Goal: Book appointment/travel/reservation

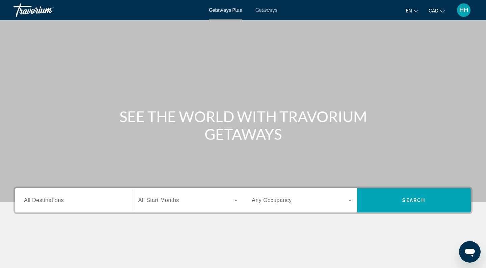
click at [62, 203] on span "All Destinations" at bounding box center [44, 201] width 40 height 6
click at [62, 203] on input "Destination All Destinations" at bounding box center [74, 201] width 100 height 8
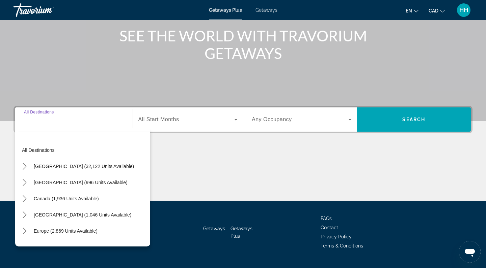
scroll to position [96, 0]
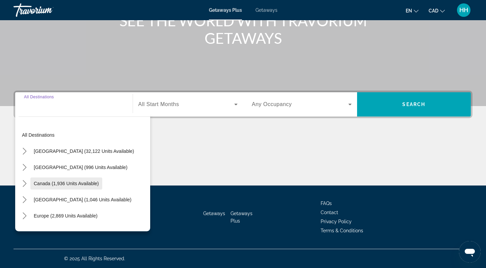
click at [57, 183] on span "Canada (1,936 units available)" at bounding box center [66, 183] width 65 height 5
type input "**********"
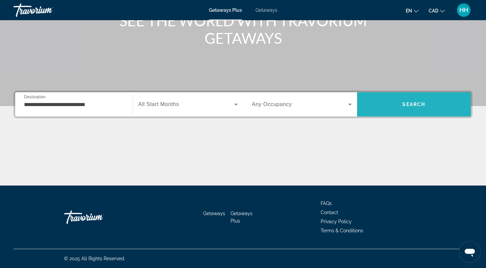
click at [381, 104] on span "Search" at bounding box center [414, 104] width 114 height 16
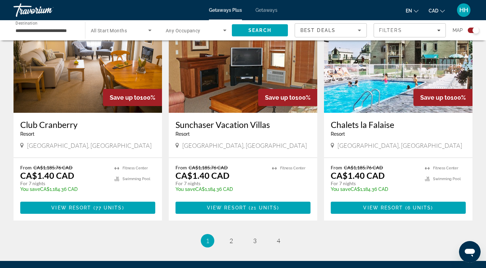
scroll to position [972, 0]
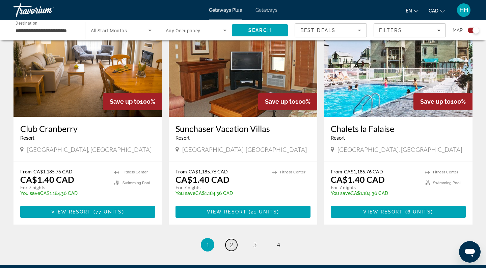
click at [231, 249] on span "2" at bounding box center [230, 244] width 3 height 7
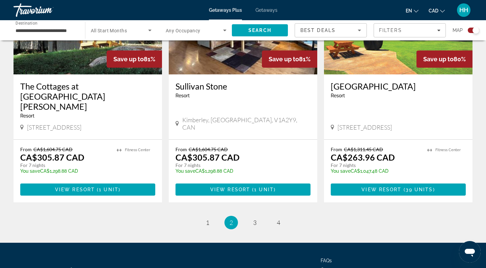
scroll to position [1032, 0]
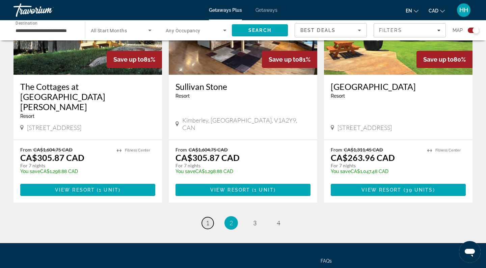
click at [209, 219] on span "1" at bounding box center [207, 222] width 3 height 7
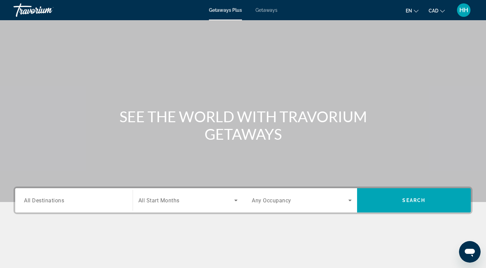
click at [33, 203] on span "All Destinations" at bounding box center [44, 200] width 40 height 6
click at [33, 203] on input "Destination All Destinations" at bounding box center [74, 201] width 100 height 8
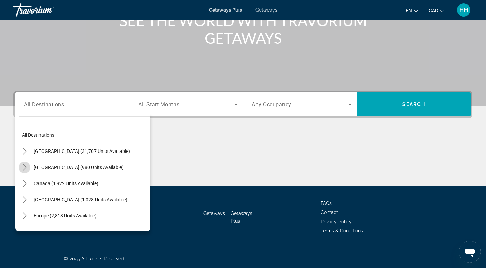
click at [26, 167] on icon "Toggle Mexico (980 units available) submenu" at bounding box center [25, 167] width 4 height 7
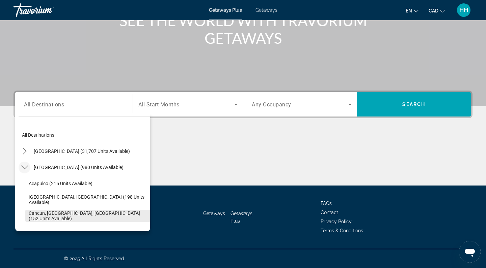
click at [48, 215] on span "Cancun, [GEOGRAPHIC_DATA], [GEOGRAPHIC_DATA] (152 units available)" at bounding box center [88, 216] width 118 height 11
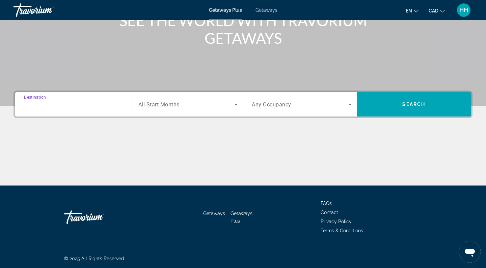
type input "**********"
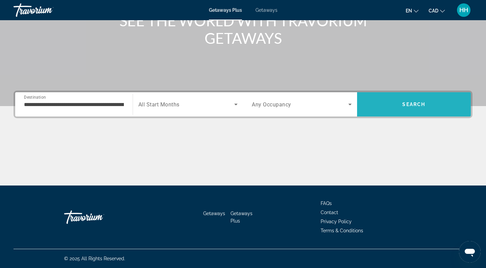
click at [399, 106] on span "Search" at bounding box center [414, 104] width 114 height 16
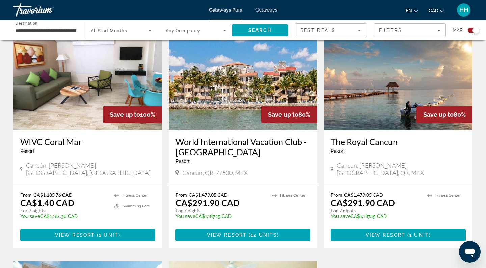
scroll to position [251, 0]
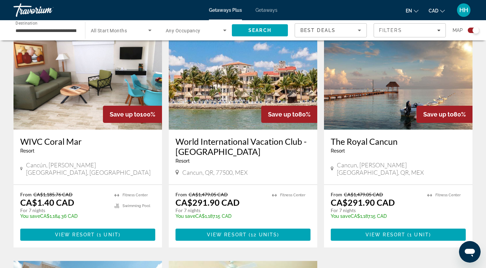
click at [96, 112] on img "Main content" at bounding box center [87, 76] width 148 height 108
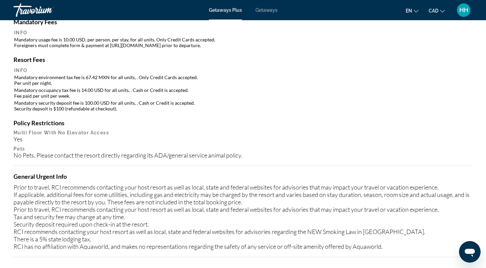
scroll to position [686, 0]
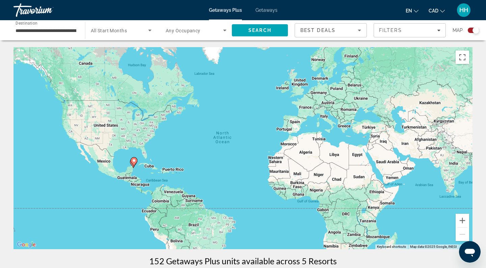
click at [260, 12] on span "Getaways" at bounding box center [266, 9] width 22 height 5
